Goal: Task Accomplishment & Management: Use online tool/utility

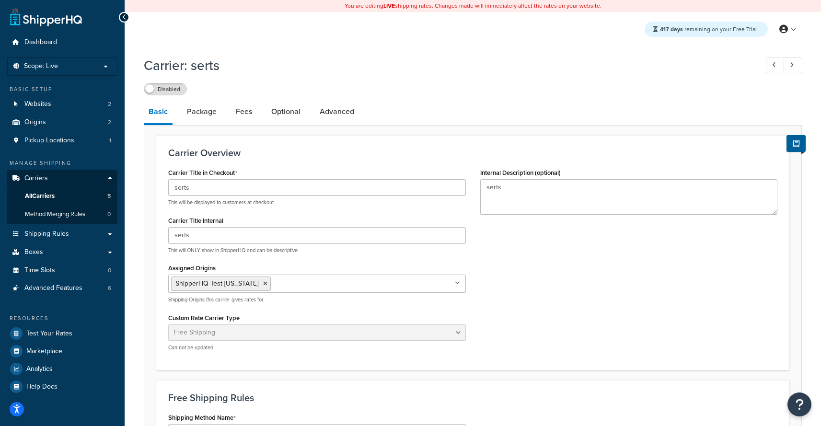
select select "free"
click at [72, 288] on span "Advanced Features" at bounding box center [53, 288] width 58 height 8
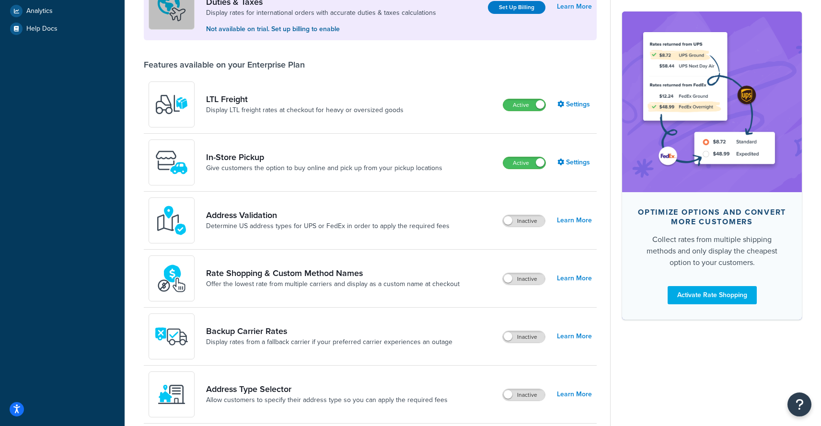
scroll to position [368, 0]
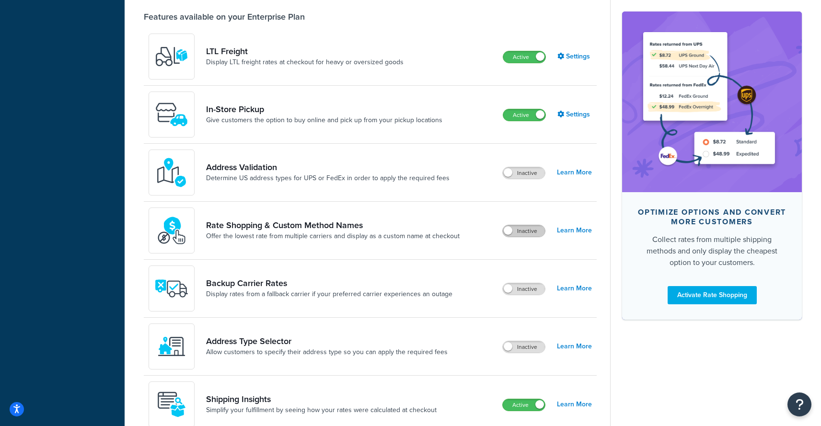
click at [522, 233] on label "Inactive" at bounding box center [523, 230] width 42 height 11
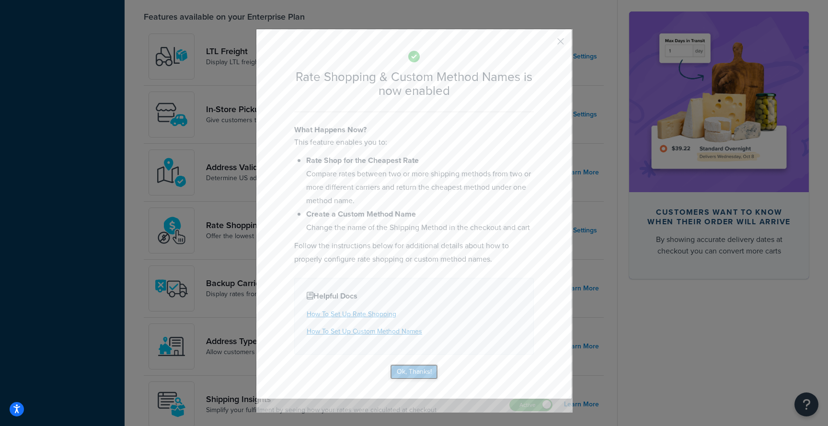
click at [410, 369] on button "Ok, Thanks!" at bounding box center [414, 371] width 48 height 15
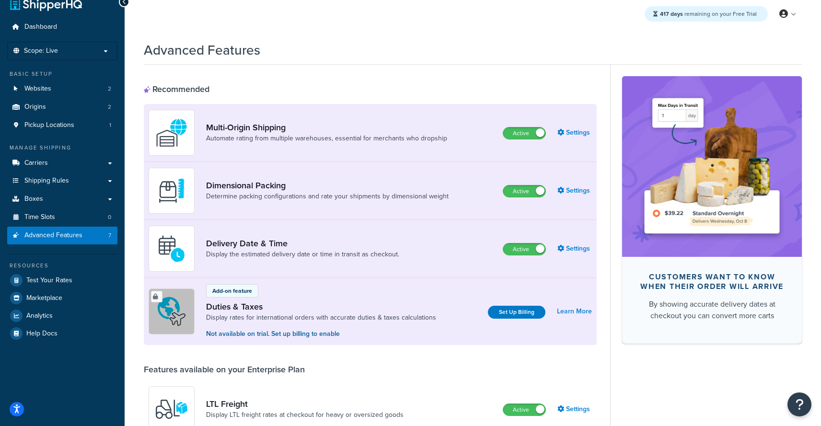
scroll to position [0, 0]
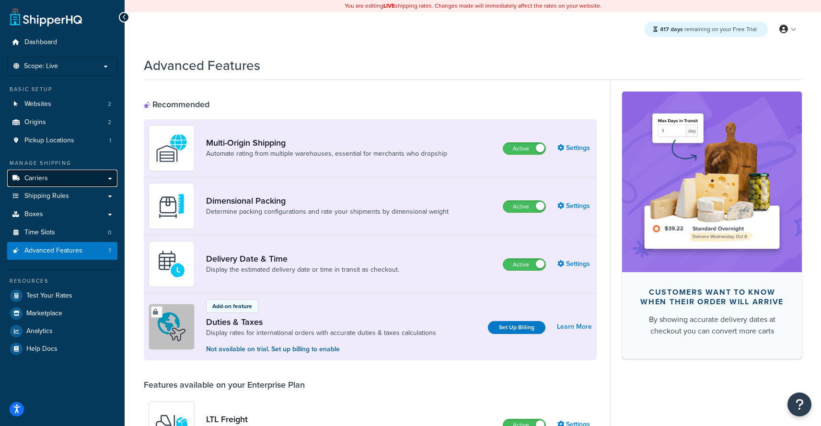
click at [52, 181] on link "Carriers" at bounding box center [62, 179] width 110 height 18
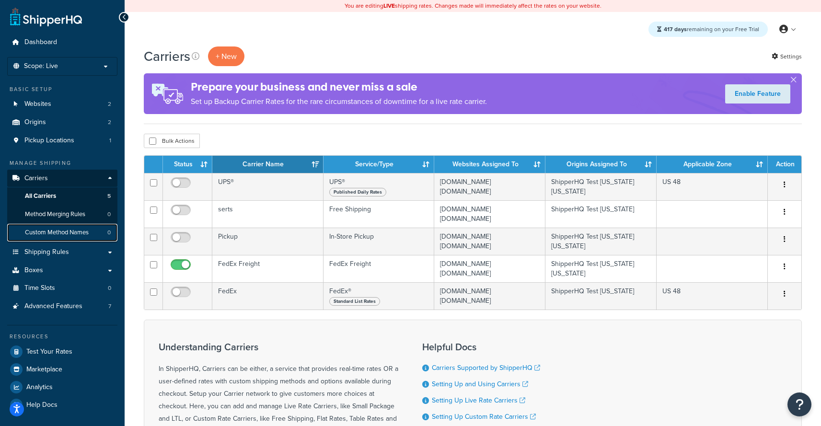
click at [59, 230] on span "Custom Method Names" at bounding box center [57, 232] width 64 height 8
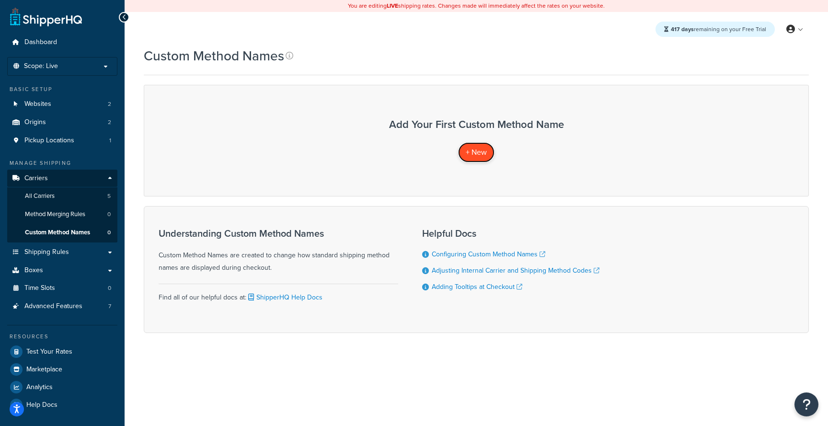
click at [480, 155] on span "+ New" at bounding box center [476, 152] width 21 height 11
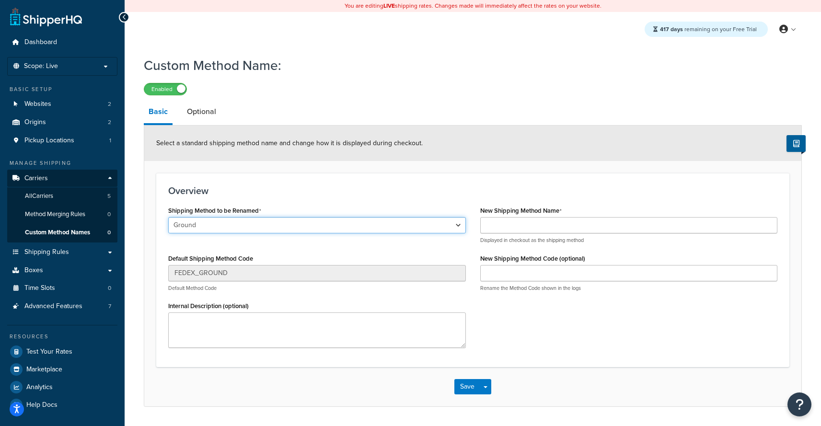
select select "699528"
click option "UPS® Ground" at bounding box center [0, 0] width 0 height 0
type input "GND"
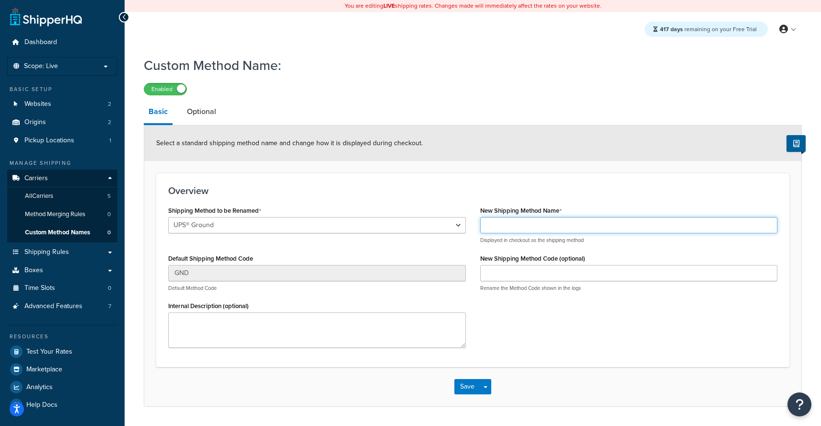
click at [533, 228] on input "New Shipping Method Name" at bounding box center [628, 225] width 297 height 16
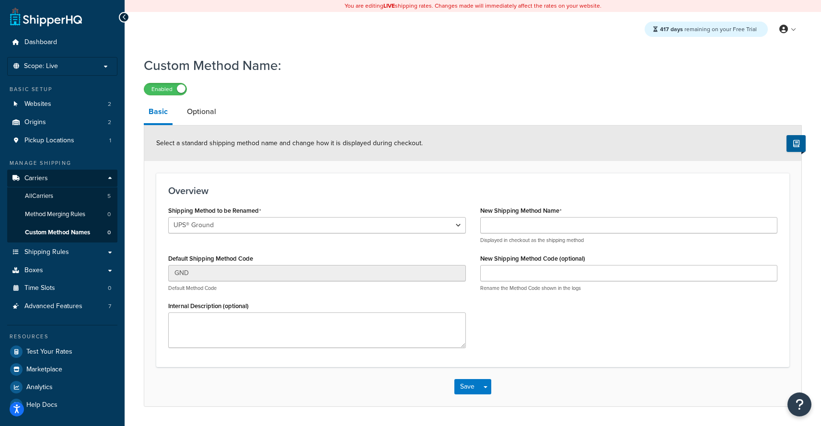
click at [483, 191] on h3 "Overview" at bounding box center [472, 190] width 609 height 11
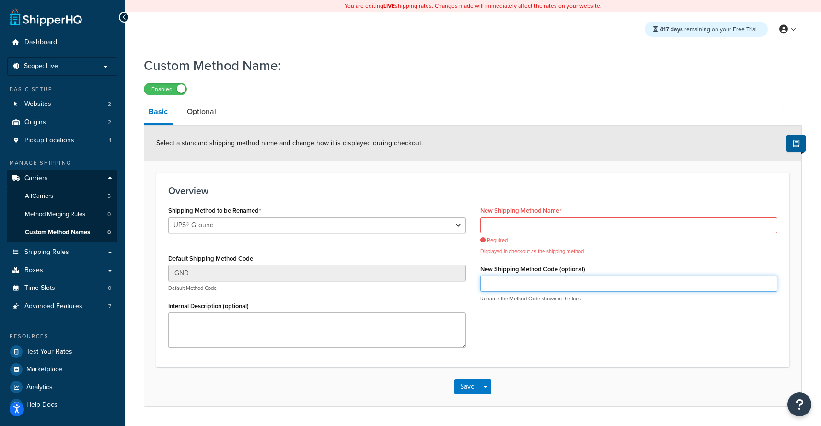
click at [579, 281] on input "New Shipping Method Code (optional)" at bounding box center [628, 283] width 297 height 16
click at [625, 351] on div "Shipping Method to be Renamed Ground 2nd Day Home Delivery Priority Overnight S…" at bounding box center [472, 279] width 623 height 151
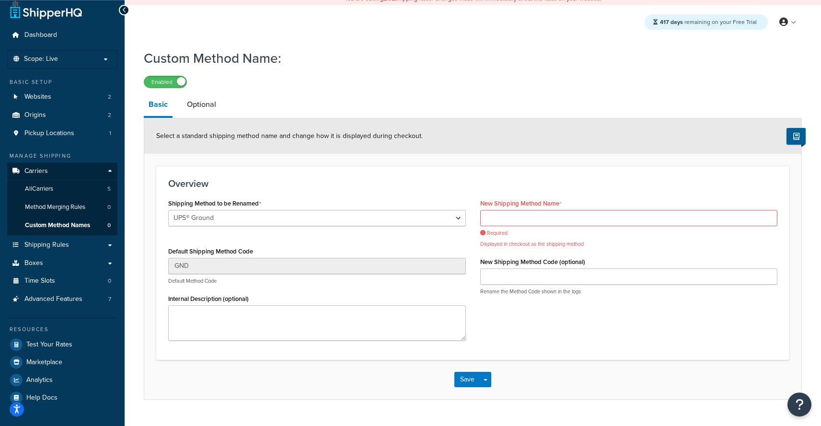
scroll to position [8, 0]
click at [178, 119] on div "Select a standard shipping method name and change how it is displayed during ch…" at bounding box center [473, 258] width 658 height 282
click at [196, 111] on link "Optional" at bounding box center [201, 103] width 39 height 23
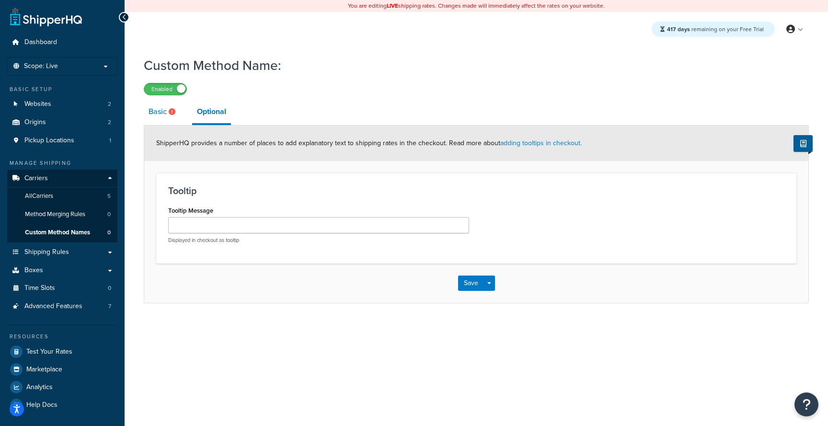
click at [162, 116] on link "Basic" at bounding box center [163, 111] width 39 height 23
select select "699528"
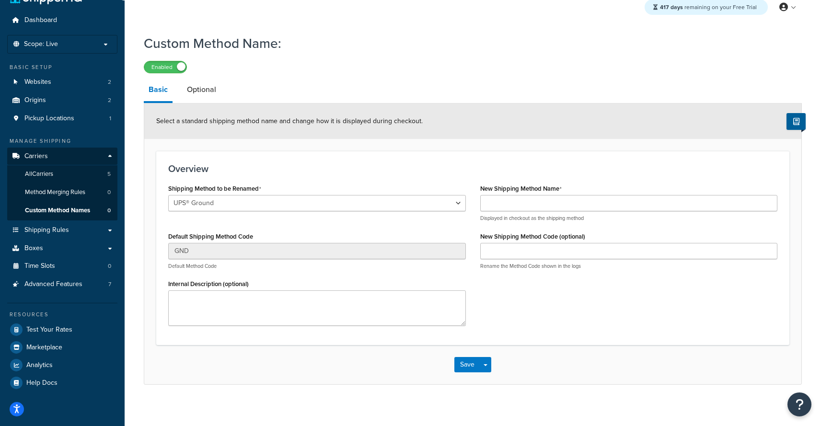
scroll to position [30, 0]
